Goal: Find specific page/section: Find specific page/section

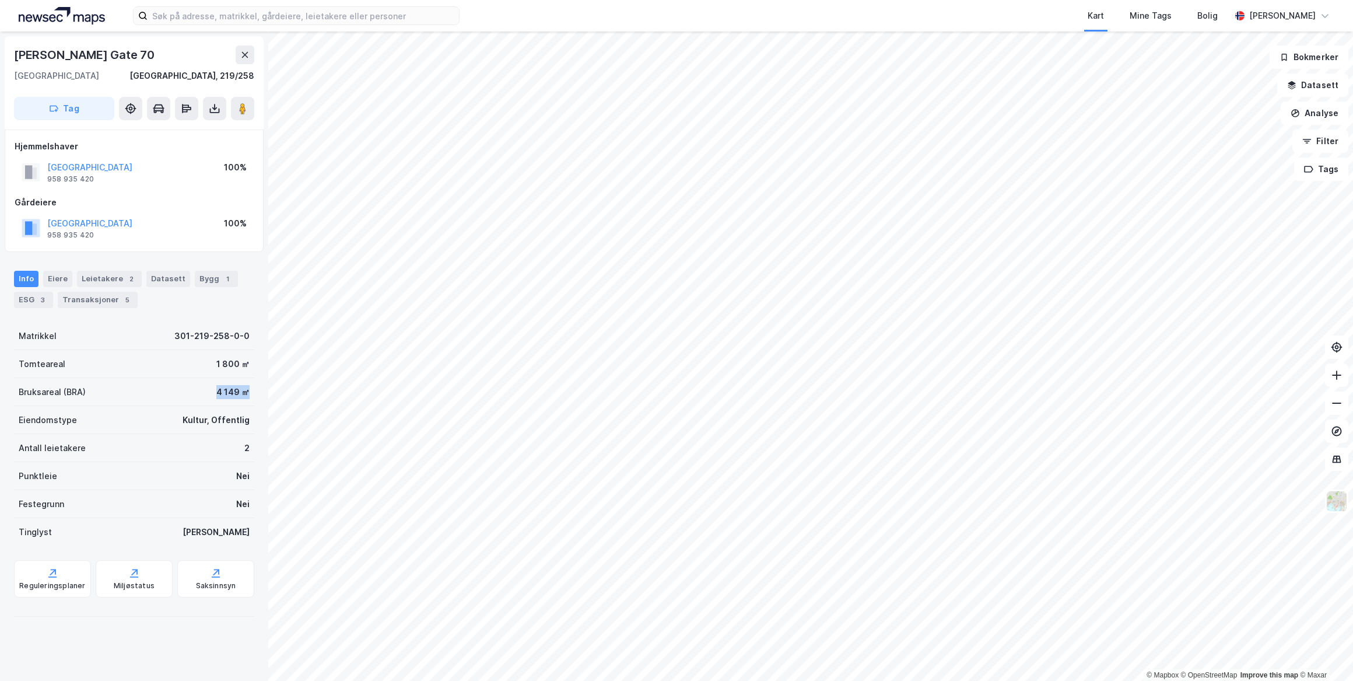
drag, startPoint x: 246, startPoint y: 388, endPoint x: 196, endPoint y: 389, distance: 50.2
click at [196, 389] on div "Waldemar Thranes Gate 70 0173, Oslo, Oslo Oslo, 219/258 Tag Hjemmelshaver OSLO …" at bounding box center [134, 355] width 268 height 649
drag, startPoint x: 196, startPoint y: 389, endPoint x: 215, endPoint y: 391, distance: 19.3
click at [216, 391] on div "4 149 ㎡" at bounding box center [232, 392] width 33 height 14
drag, startPoint x: 243, startPoint y: 388, endPoint x: 208, endPoint y: 388, distance: 35.0
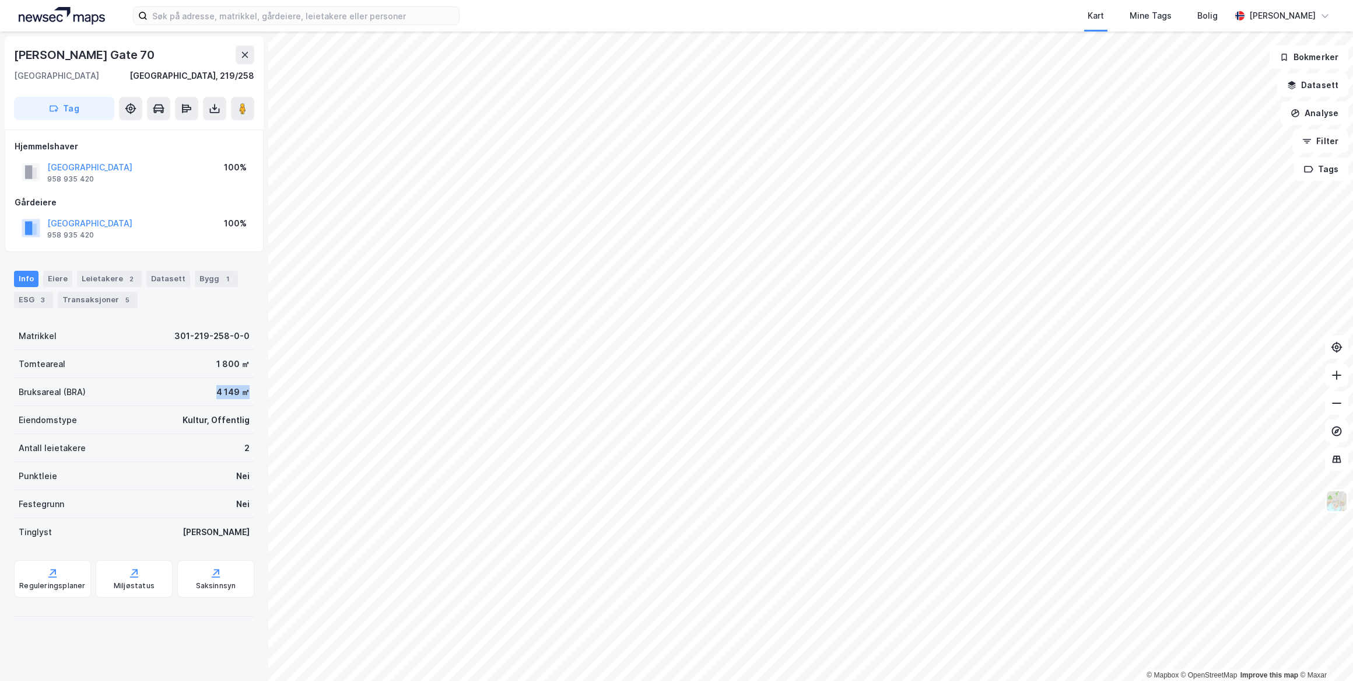
click at [208, 388] on div "Bruksareal (BRA) 4 149 ㎡" at bounding box center [134, 392] width 240 height 28
drag, startPoint x: 208, startPoint y: 388, endPoint x: 219, endPoint y: 391, distance: 12.2
click at [216, 391] on div "4 149 ㎡" at bounding box center [232, 392] width 33 height 14
drag, startPoint x: 241, startPoint y: 388, endPoint x: 210, endPoint y: 389, distance: 31.5
click at [210, 389] on div "Bruksareal (BRA) 4 149 ㎡" at bounding box center [134, 392] width 240 height 28
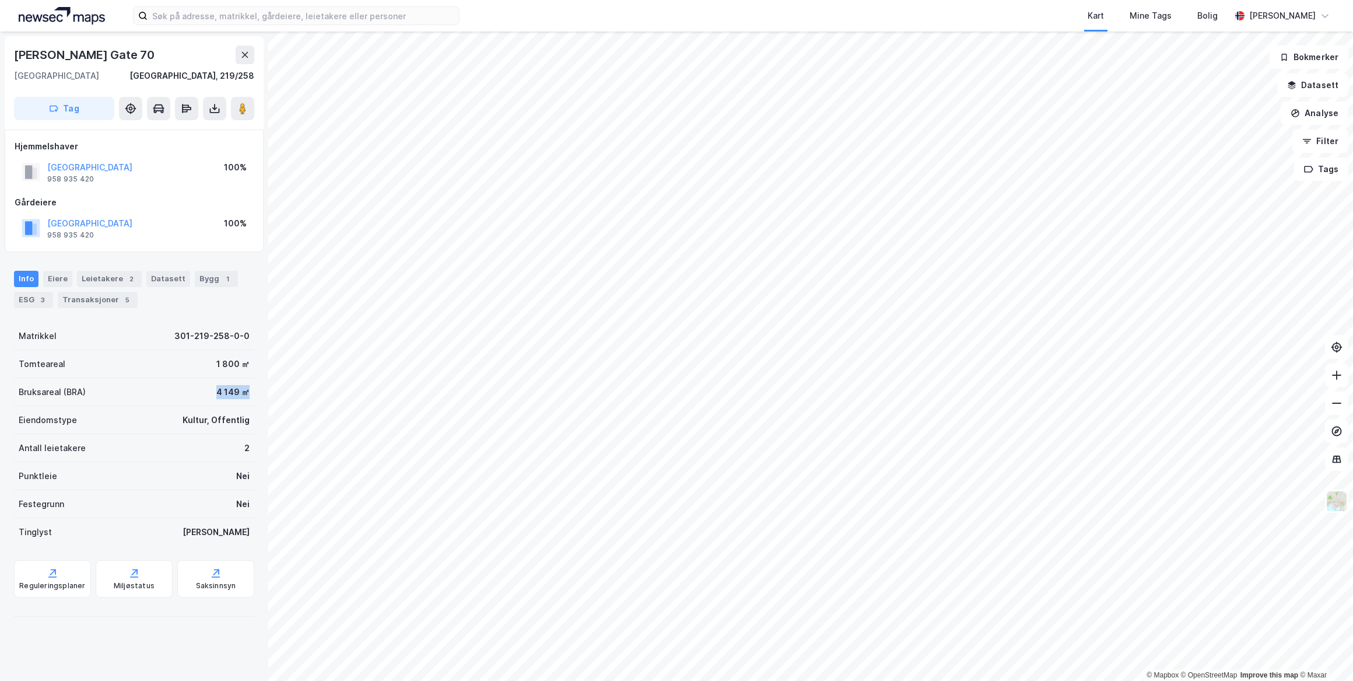
drag, startPoint x: 210, startPoint y: 389, endPoint x: 237, endPoint y: 396, distance: 28.3
click at [237, 396] on div "4 149 ㎡" at bounding box center [232, 392] width 33 height 14
drag, startPoint x: 240, startPoint y: 388, endPoint x: 211, endPoint y: 389, distance: 29.8
click at [211, 389] on div "Bruksareal (BRA) 4 149 ㎡" at bounding box center [134, 392] width 240 height 28
click at [206, 278] on div "Bygg 1" at bounding box center [216, 279] width 43 height 16
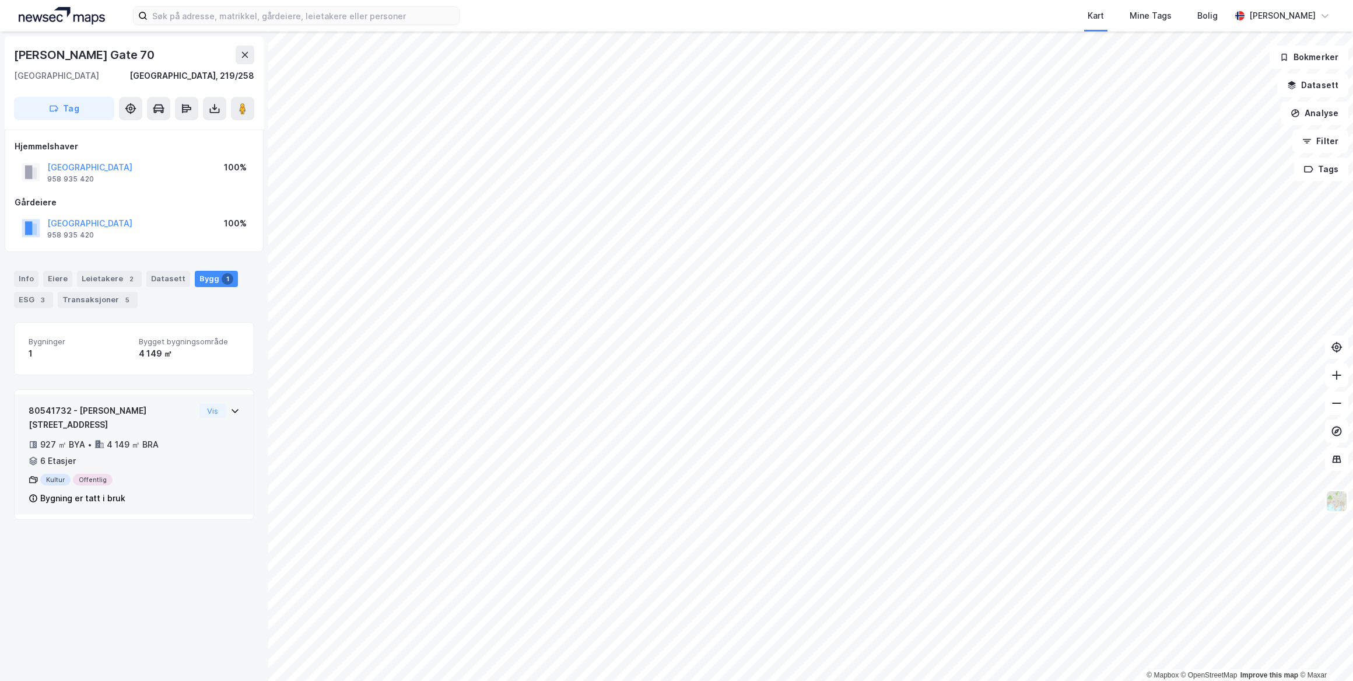
click at [199, 398] on div "80541732 - Waldemar Thranes gate 70 927 ㎡ BYA • 4 149 ㎡ BRA • 6 Etasjer Kultur …" at bounding box center [134, 454] width 239 height 120
click at [216, 408] on button "Vis" at bounding box center [212, 411] width 26 height 14
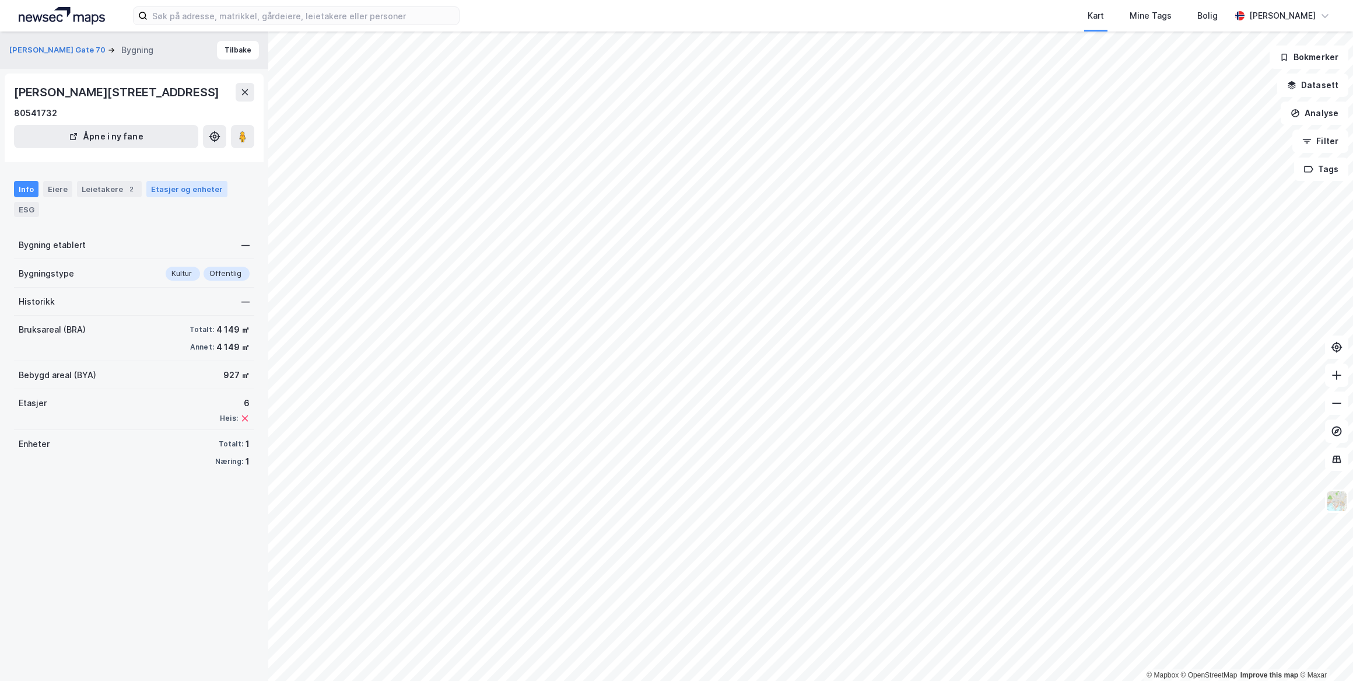
click at [181, 184] on div "Etasjer og enheter" at bounding box center [187, 189] width 72 height 10
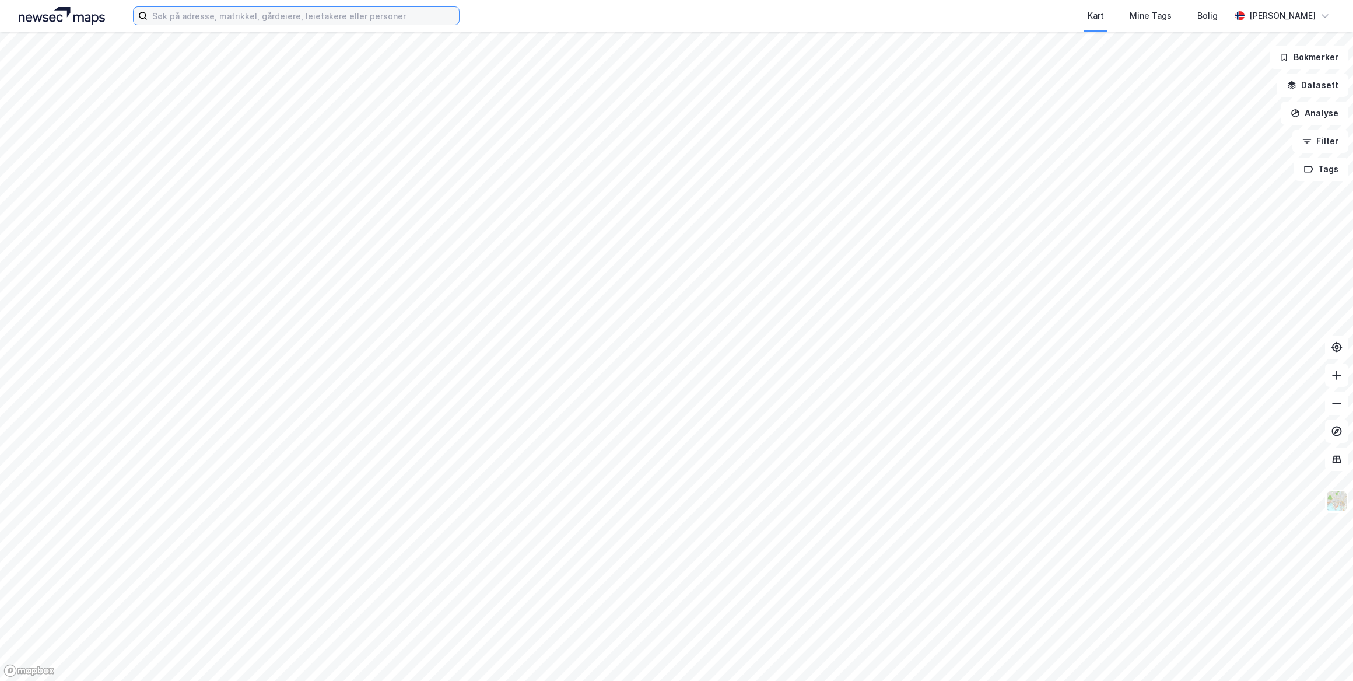
click at [319, 16] on input at bounding box center [303, 15] width 311 height 17
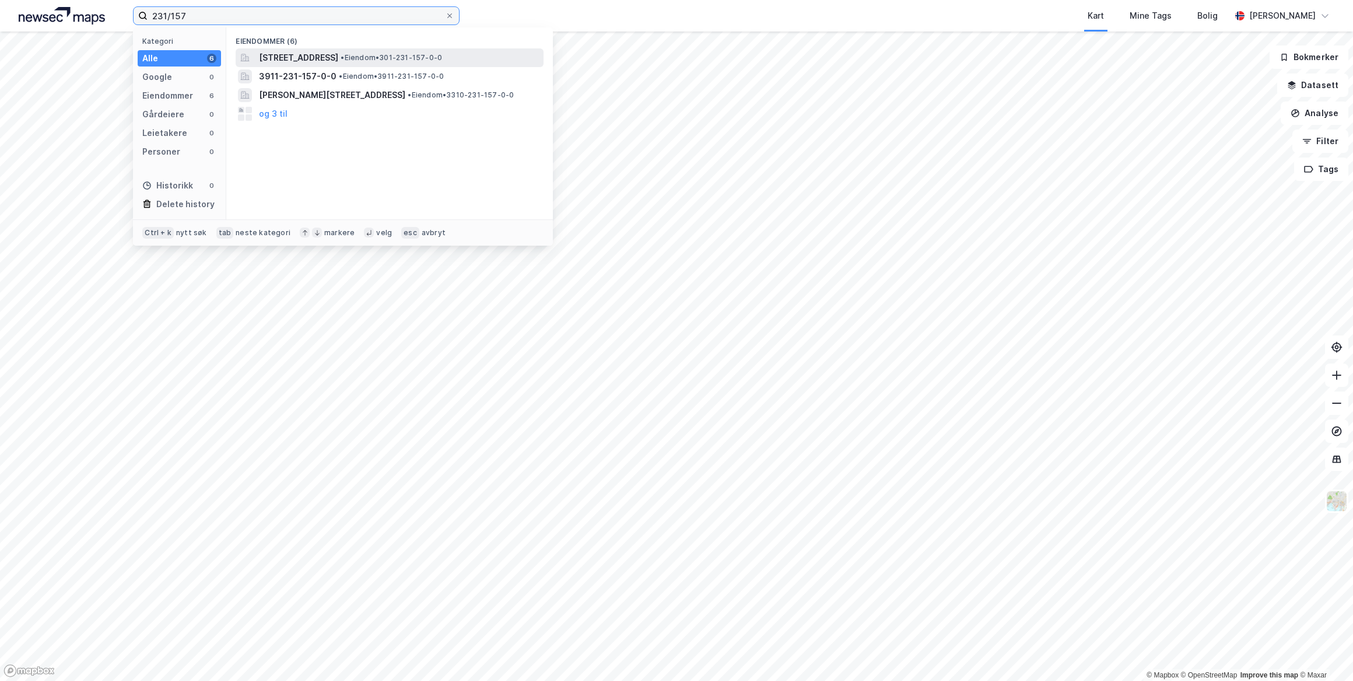
type input "231/157"
click at [331, 52] on span "[STREET_ADDRESS]" at bounding box center [298, 58] width 79 height 14
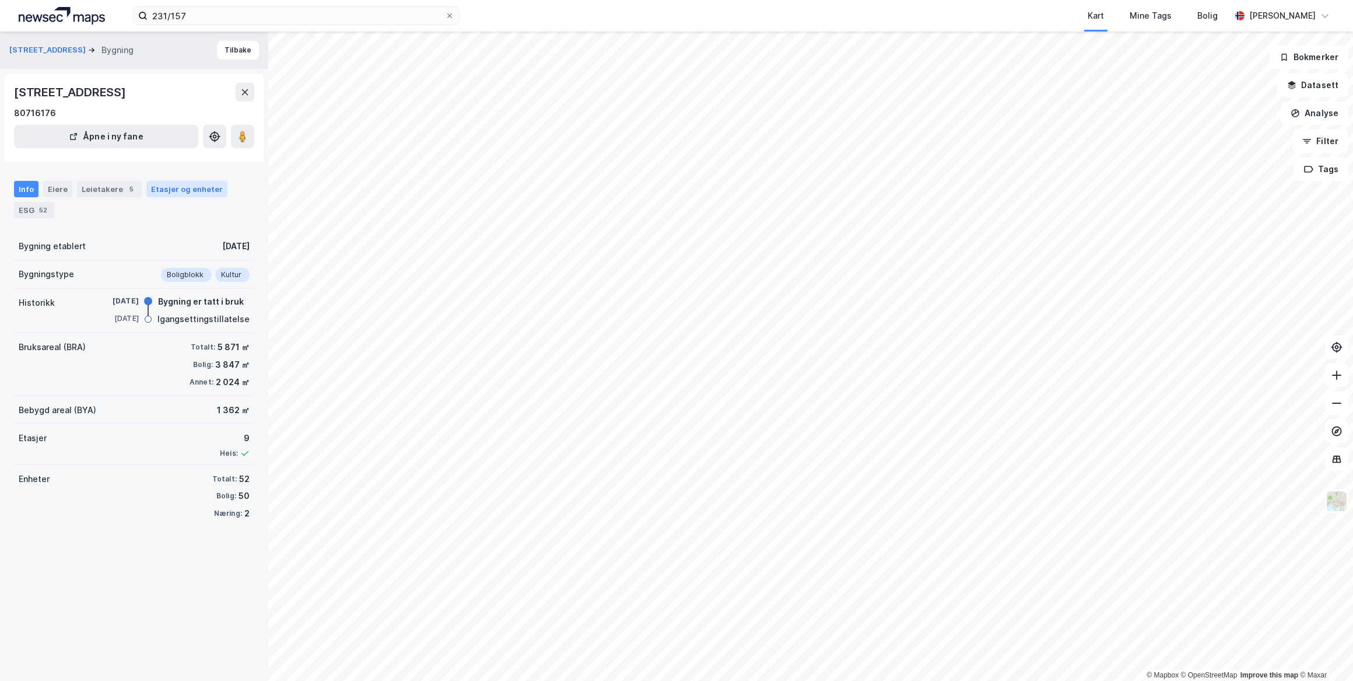
click at [169, 183] on div "Etasjer og enheter" at bounding box center [186, 189] width 81 height 16
